Goal: Task Accomplishment & Management: Complete application form

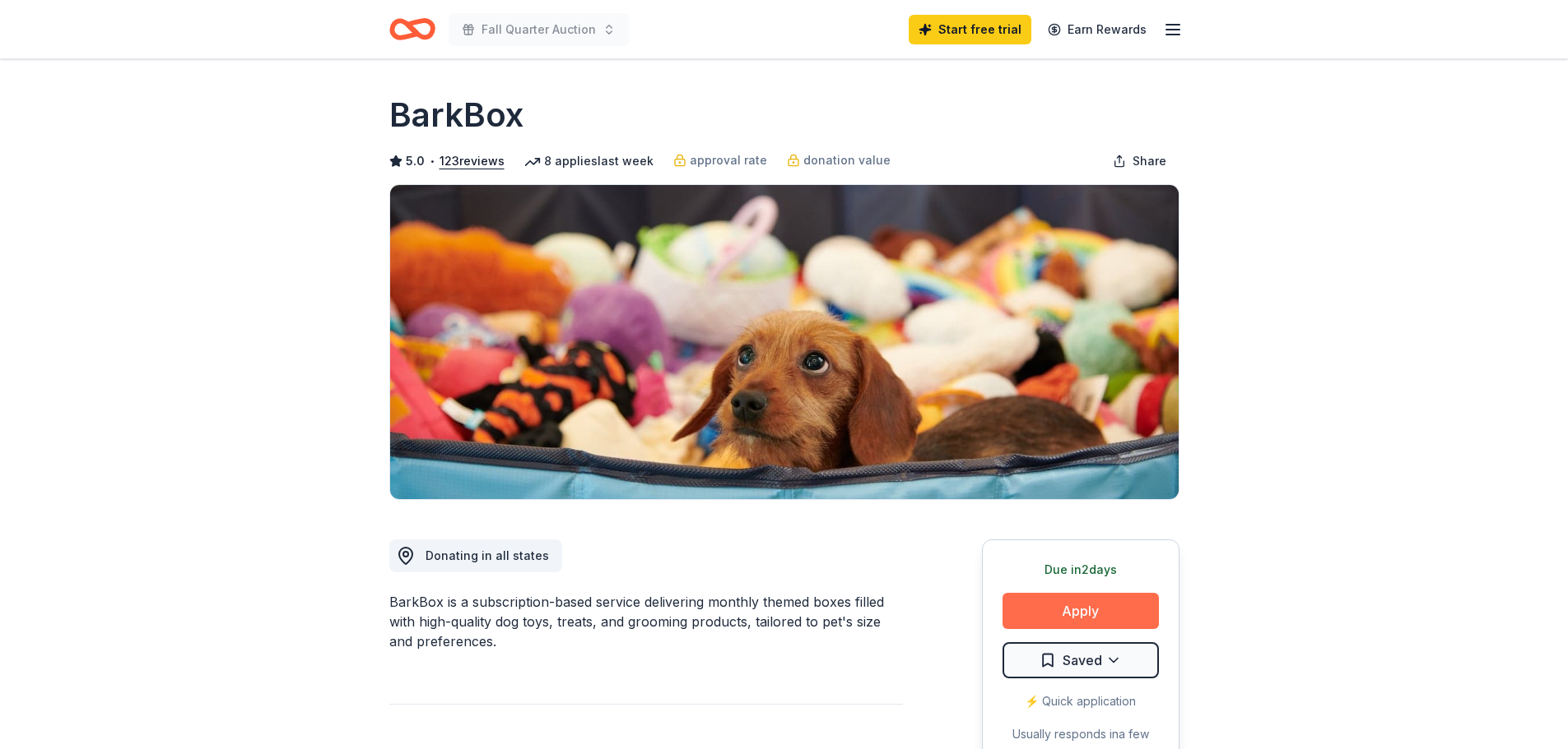
click at [1061, 611] on button "Apply" at bounding box center [1080, 612] width 156 height 36
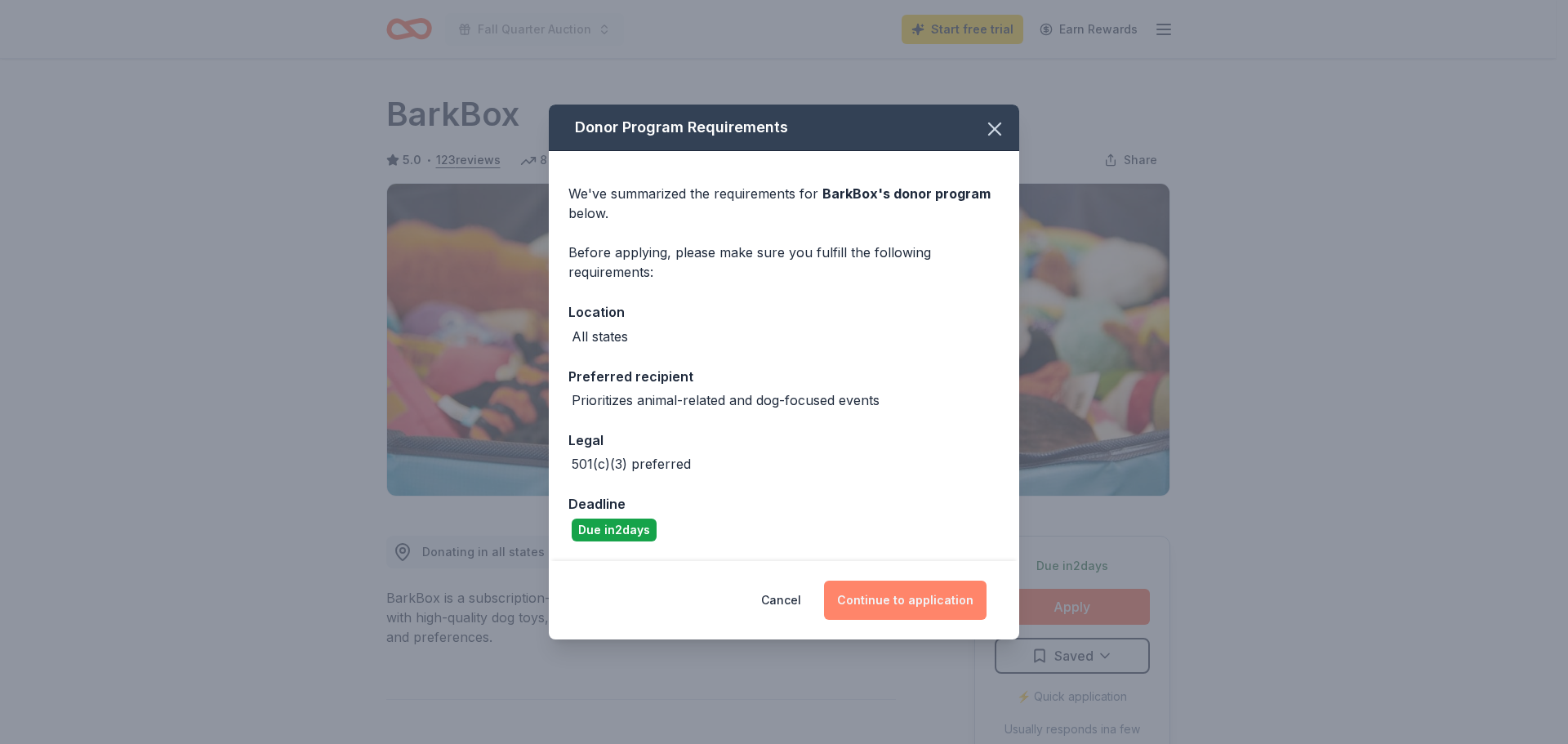
click at [921, 594] on button "Continue to application" at bounding box center [905, 601] width 162 height 39
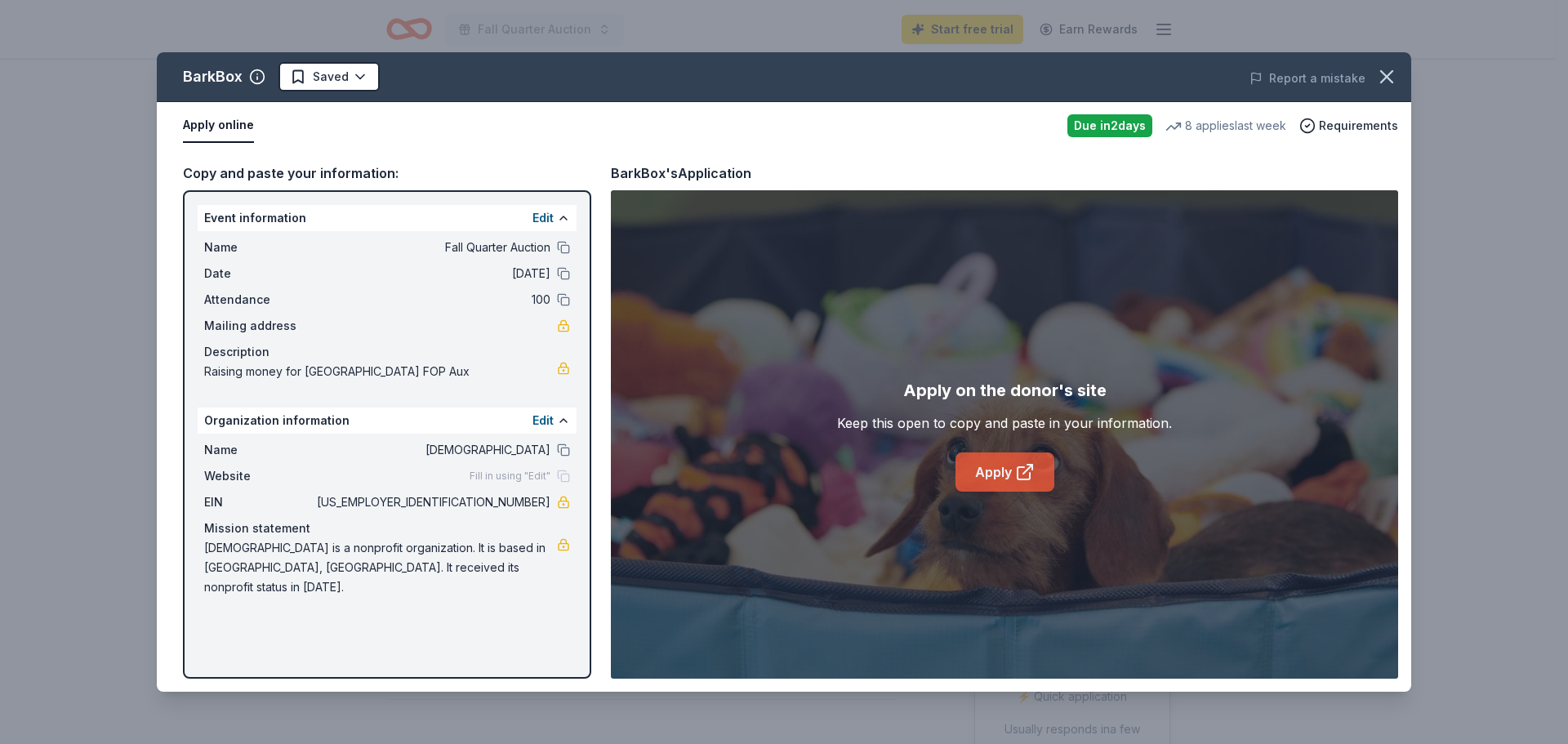
click at [1018, 472] on icon at bounding box center [1025, 472] width 20 height 20
click at [985, 472] on link "Apply" at bounding box center [1004, 473] width 99 height 39
click at [1006, 475] on link "Apply" at bounding box center [1004, 473] width 99 height 39
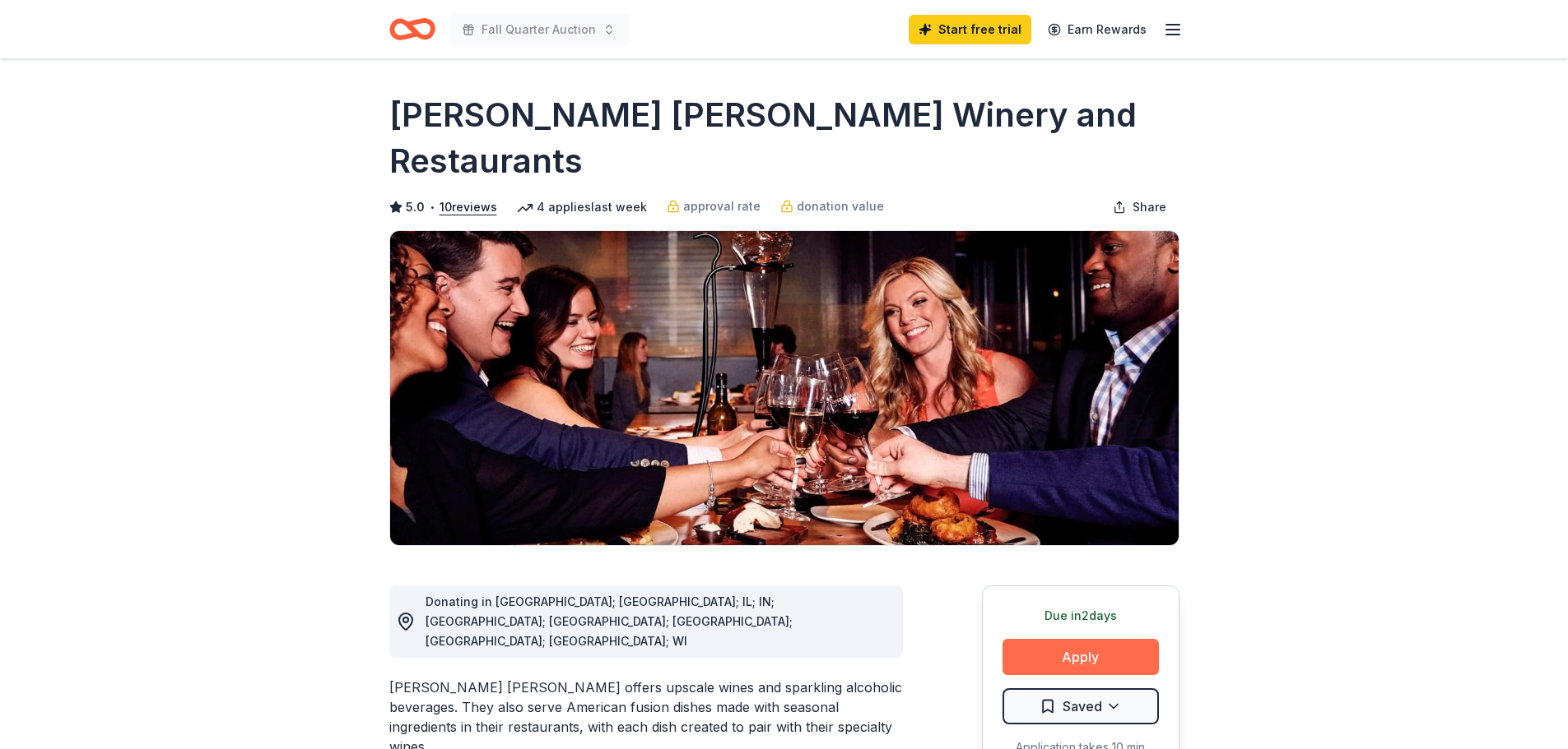
click at [1030, 639] on button "Apply" at bounding box center [1080, 657] width 156 height 36
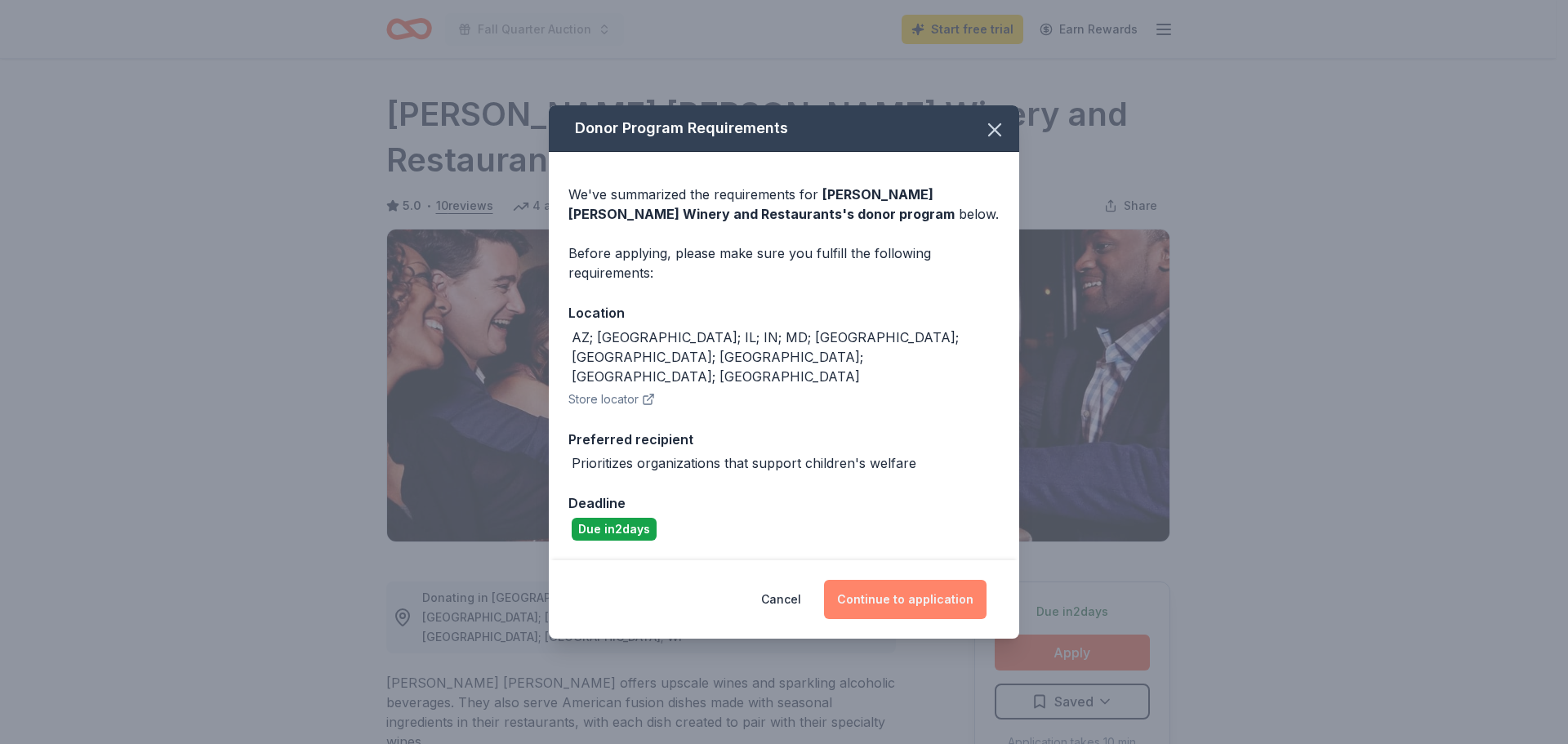
click at [871, 580] on button "Continue to application" at bounding box center [905, 600] width 162 height 39
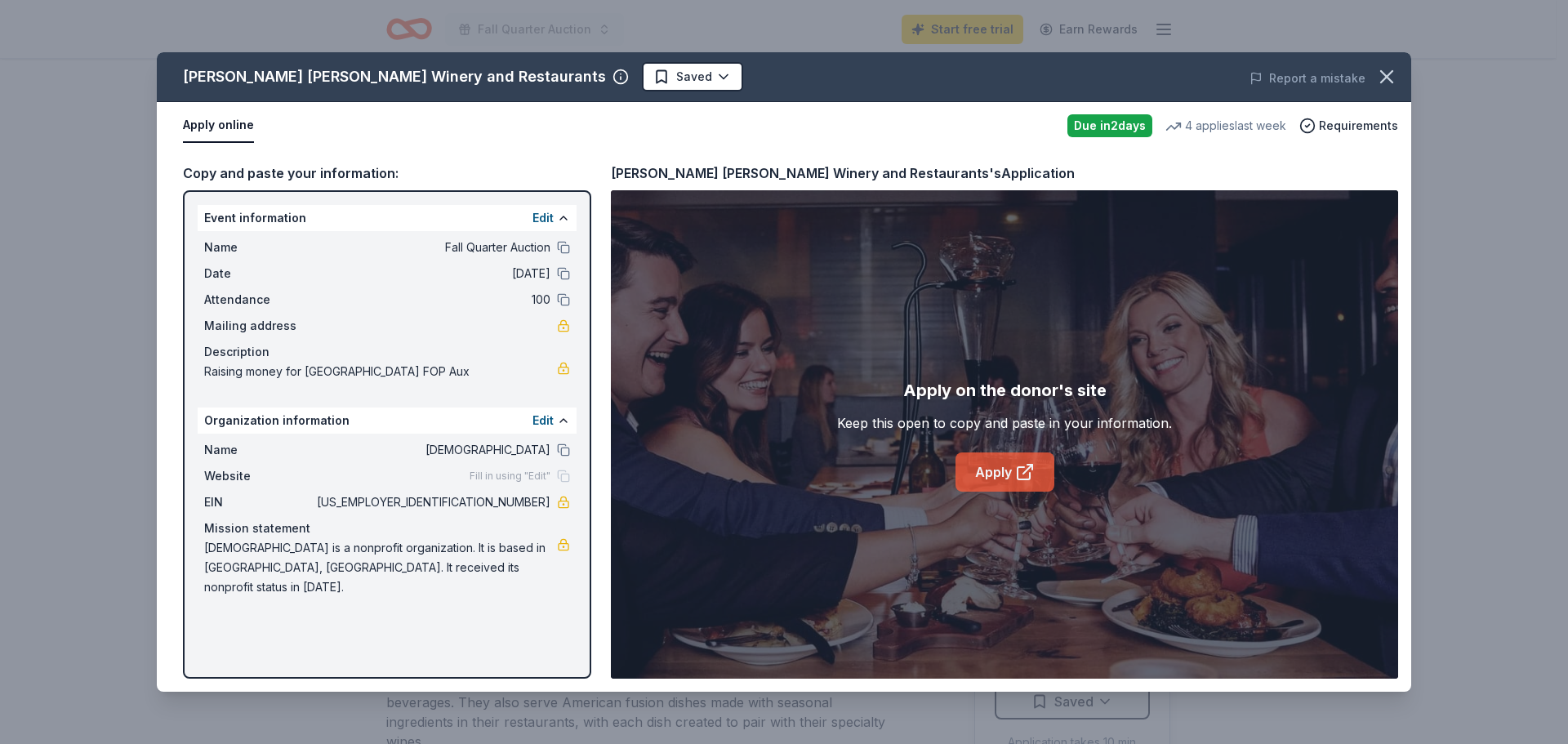
click at [990, 478] on link "Apply" at bounding box center [1004, 473] width 99 height 39
